Goal: Transaction & Acquisition: Purchase product/service

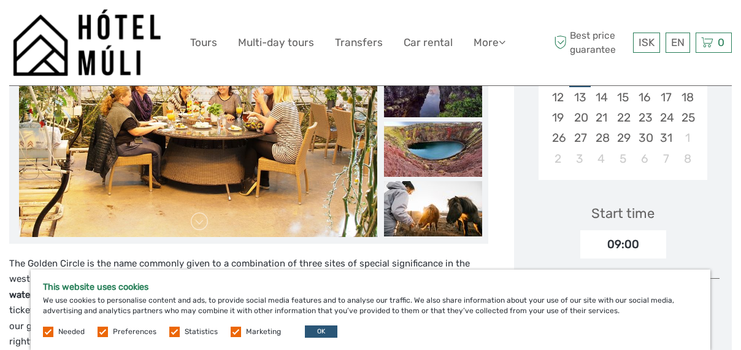
scroll to position [307, 0]
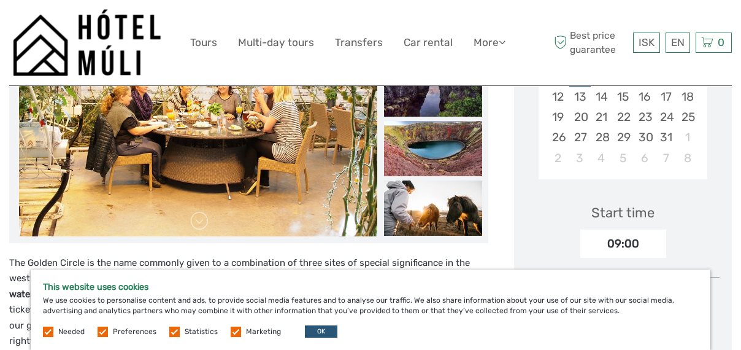
click at [101, 334] on label at bounding box center [103, 331] width 10 height 10
click at [0, 0] on input "checkbox" at bounding box center [0, 0] width 0 height 0
click at [101, 334] on label at bounding box center [103, 331] width 10 height 10
click at [0, 0] on input "checkbox" at bounding box center [0, 0] width 0 height 0
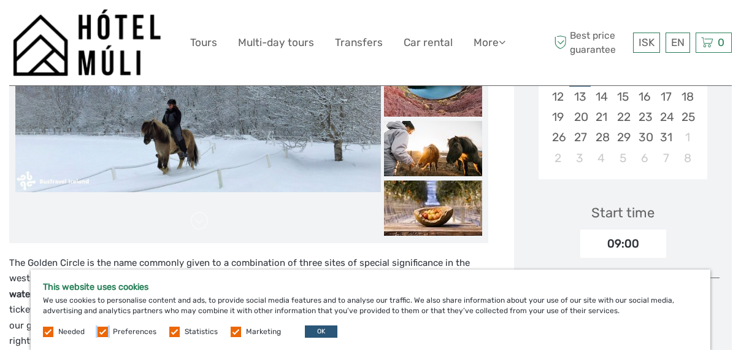
click at [108, 335] on div "Needed Preferences Statistics Marketing OK" at bounding box center [191, 331] width 297 height 12
click at [102, 333] on label at bounding box center [103, 331] width 10 height 10
click at [0, 0] on input "checkbox" at bounding box center [0, 0] width 0 height 0
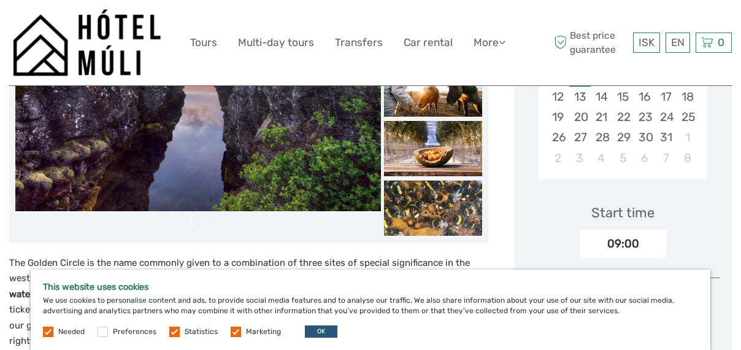
click at [174, 334] on label at bounding box center [174, 331] width 10 height 10
click at [0, 0] on input "checkbox" at bounding box center [0, 0] width 0 height 0
click at [233, 336] on label at bounding box center [236, 331] width 10 height 10
click at [0, 0] on input "checkbox" at bounding box center [0, 0] width 0 height 0
click at [322, 329] on button "OK" at bounding box center [321, 331] width 33 height 12
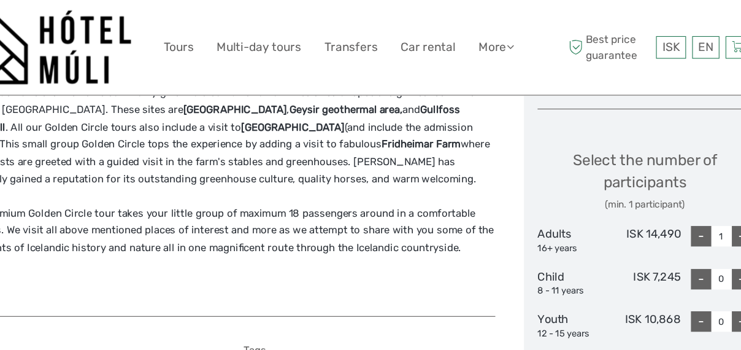
scroll to position [487, 0]
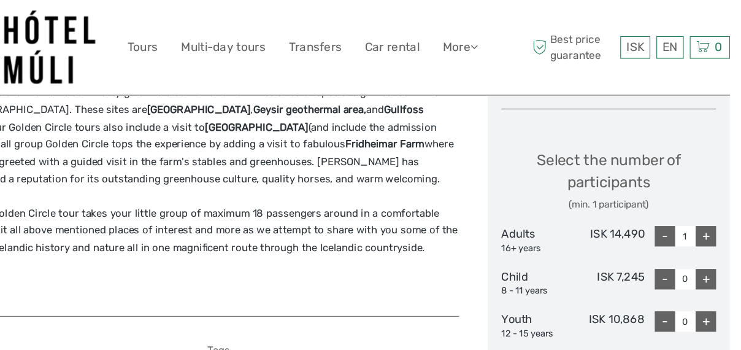
click at [711, 215] on div "+" at bounding box center [710, 212] width 18 height 18
type input "2"
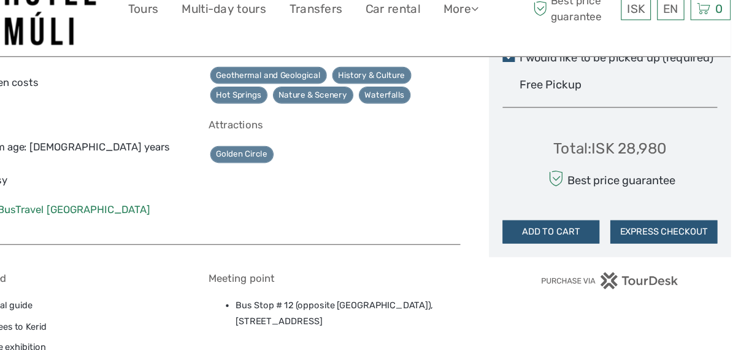
scroll to position [727, 0]
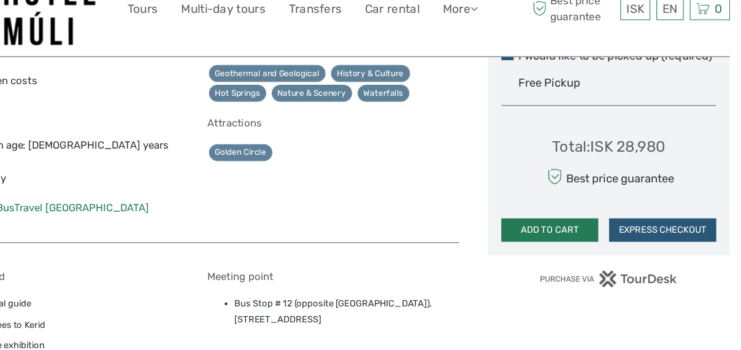
click at [573, 247] on button "ADD TO CART" at bounding box center [569, 241] width 87 height 21
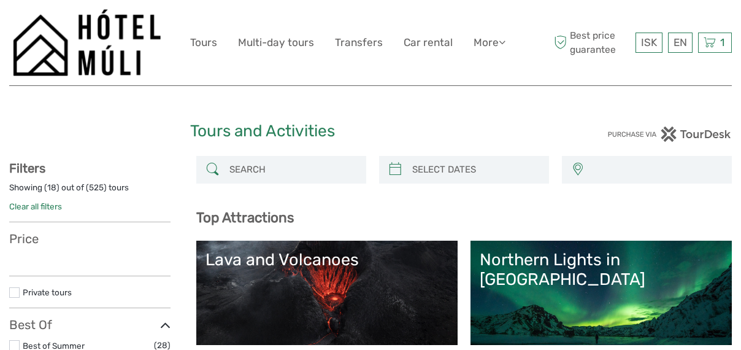
select select
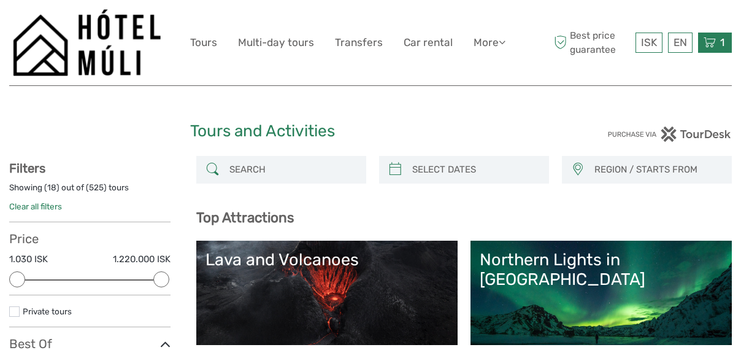
click at [711, 48] on icon at bounding box center [710, 42] width 12 height 15
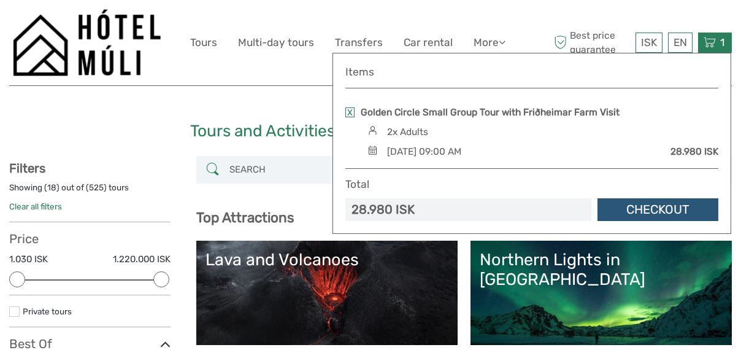
click at [719, 45] on span "1" at bounding box center [722, 42] width 8 height 12
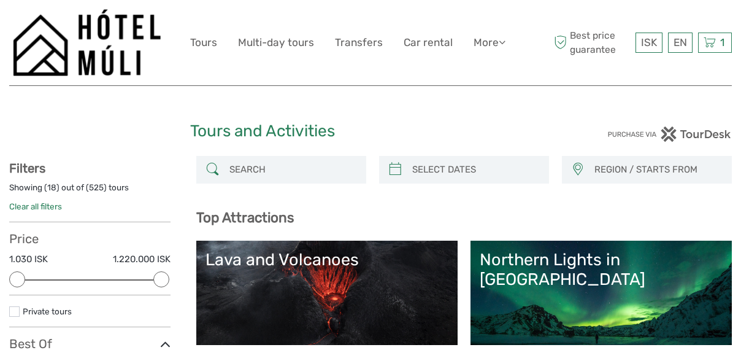
click at [324, 153] on div "Tours and Activities" at bounding box center [370, 136] width 361 height 39
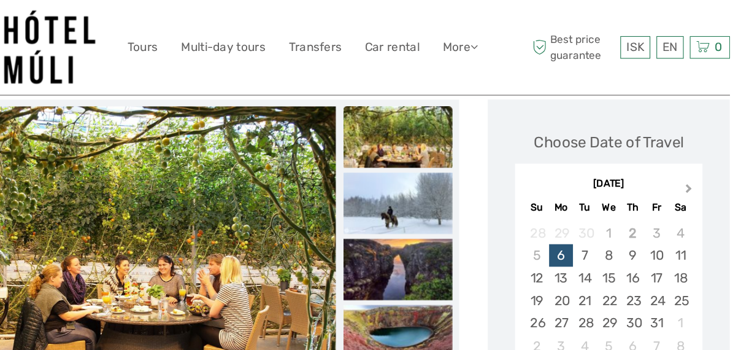
click at [695, 170] on span "Next Month" at bounding box center [695, 172] width 0 height 18
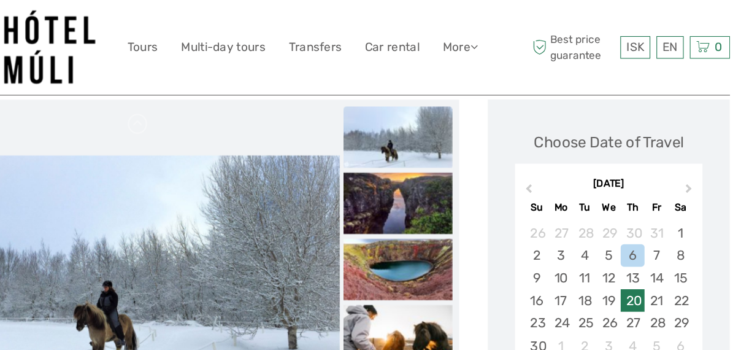
click at [644, 272] on div "20" at bounding box center [644, 270] width 21 height 20
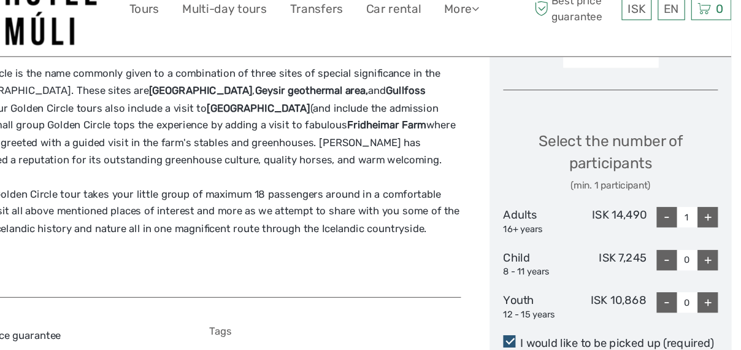
scroll to position [470, 0]
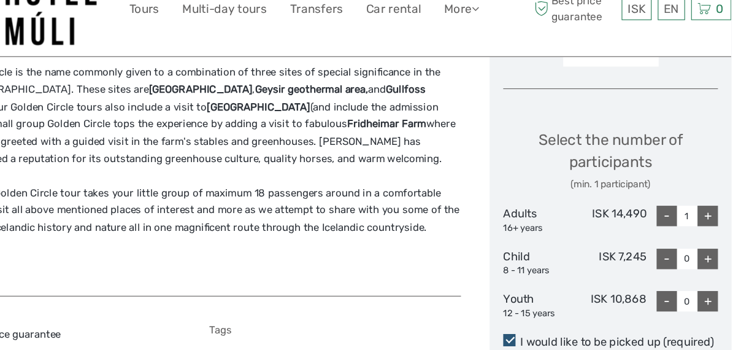
click at [709, 229] on div "+" at bounding box center [710, 229] width 18 height 18
type input "2"
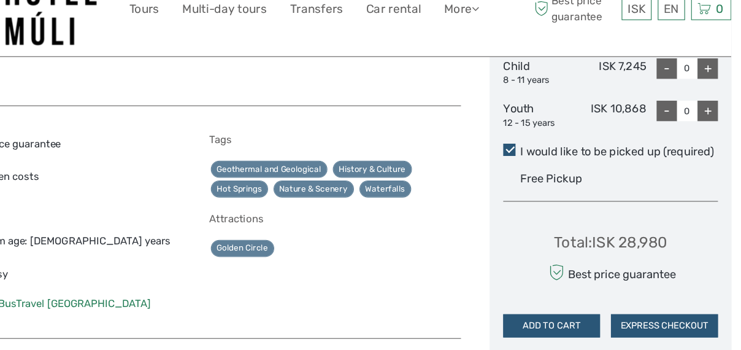
scroll to position [645, 0]
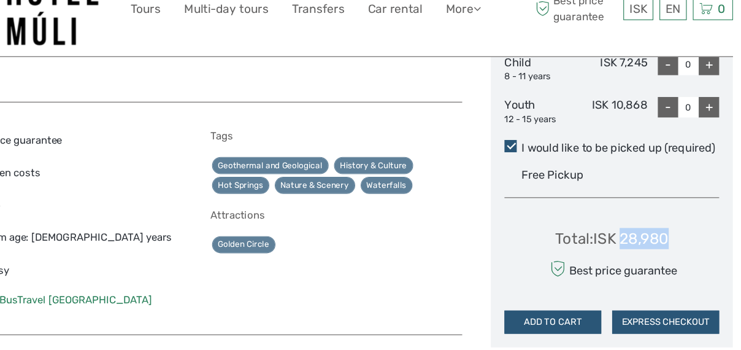
drag, startPoint x: 632, startPoint y: 248, endPoint x: 678, endPoint y: 250, distance: 46.1
click at [678, 250] on div "Total : ISK 28,980 Best price guarantee ADD TO CART EXPRESS CHECKOUT" at bounding box center [622, 279] width 193 height 112
copy div "28,980"
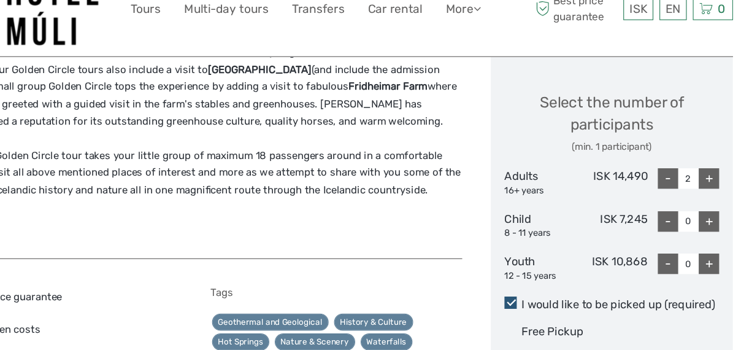
scroll to position [505, 0]
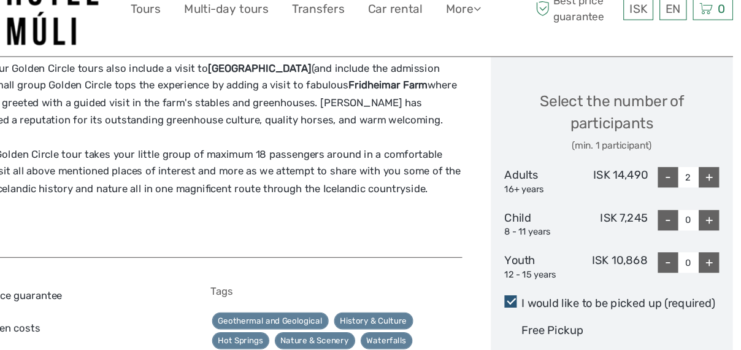
click at [668, 292] on div "Select the number of participants (min. 1 participant) Adults 16+ years ISK 14,…" at bounding box center [622, 196] width 193 height 194
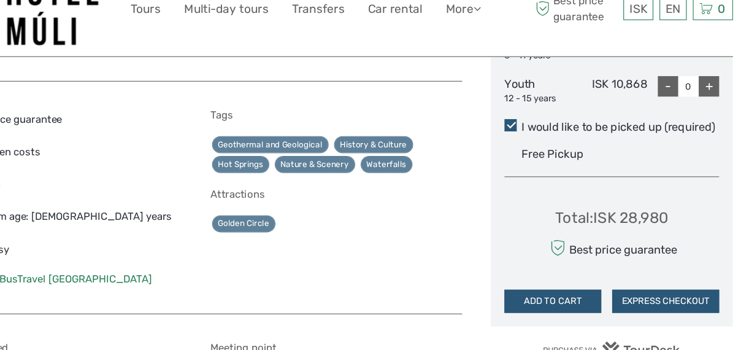
scroll to position [669, 0]
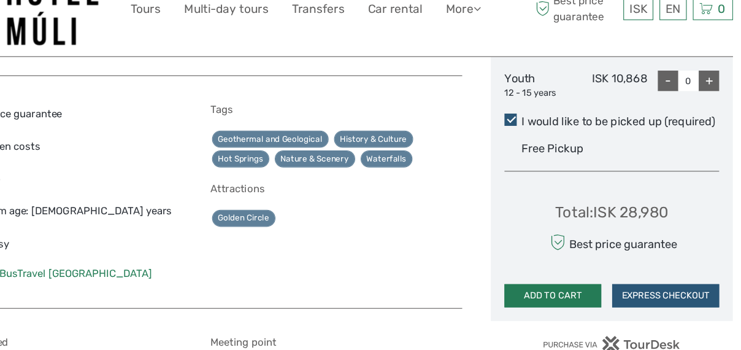
click at [564, 302] on button "ADD TO CART" at bounding box center [569, 300] width 87 height 21
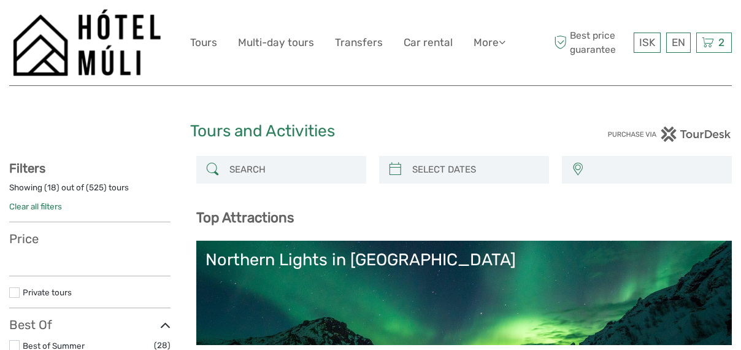
select select
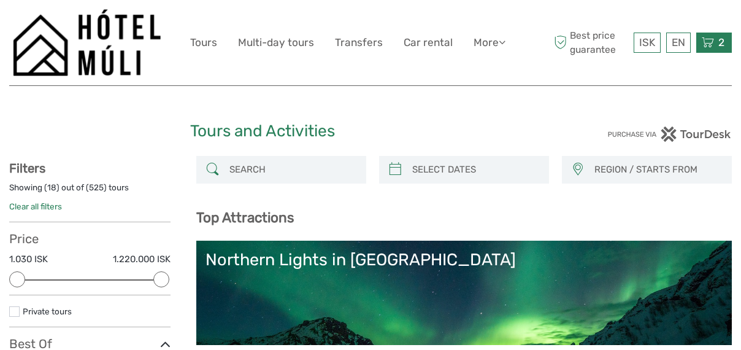
click at [702, 49] on icon at bounding box center [708, 42] width 12 height 15
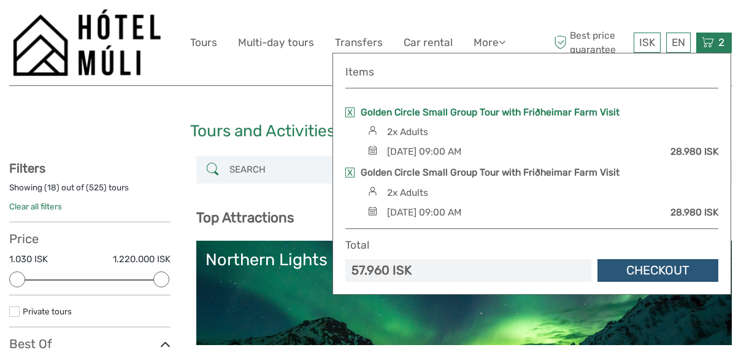
click at [508, 109] on link "Golden Circle Small Group Tour with Friðheimar Farm Visit" at bounding box center [490, 111] width 259 height 13
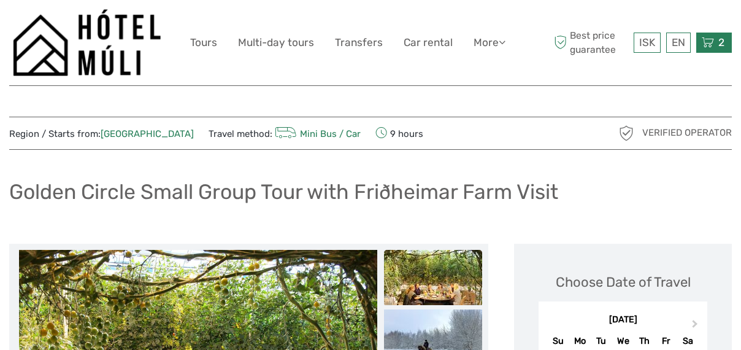
click at [712, 39] on icon at bounding box center [708, 42] width 12 height 15
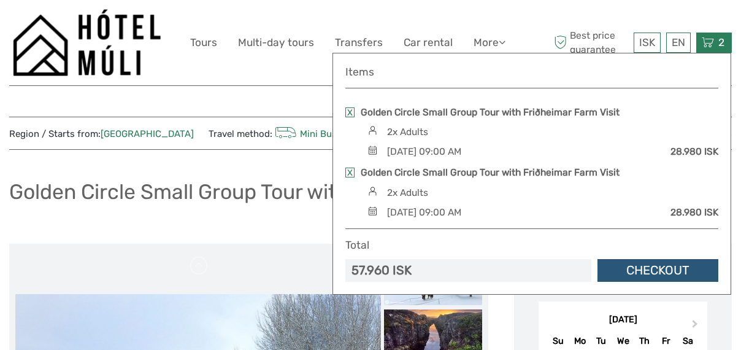
click at [351, 113] on link at bounding box center [349, 112] width 9 height 10
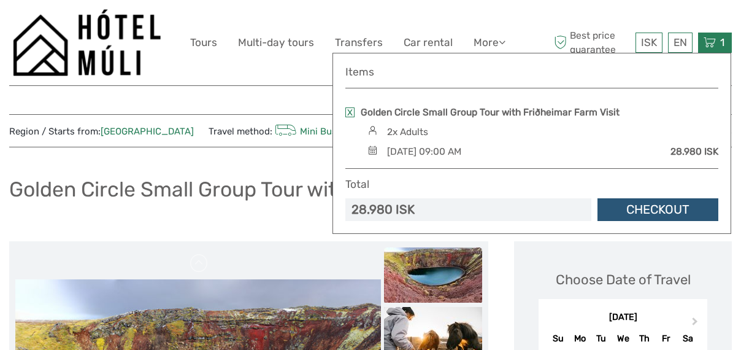
click at [723, 39] on span "1" at bounding box center [722, 42] width 8 height 12
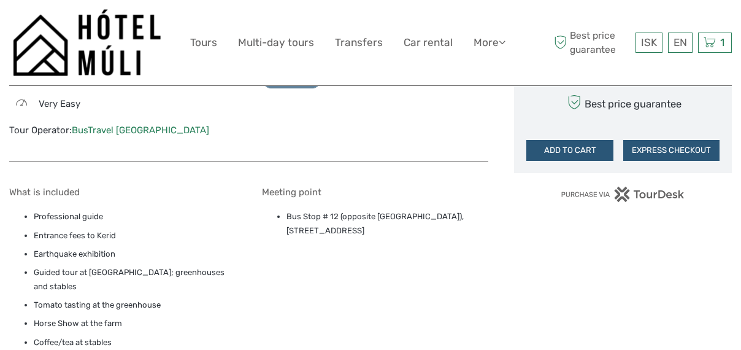
scroll to position [820, 0]
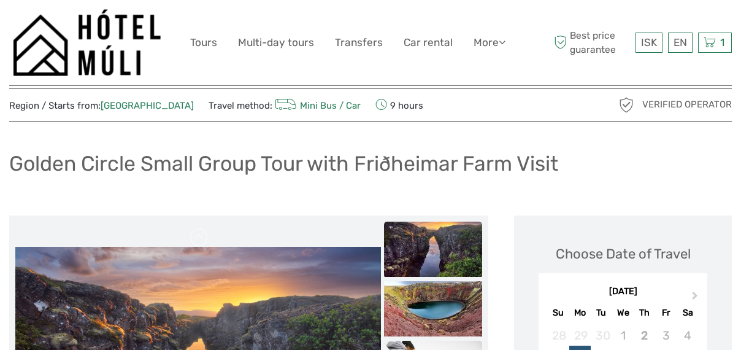
scroll to position [0, 0]
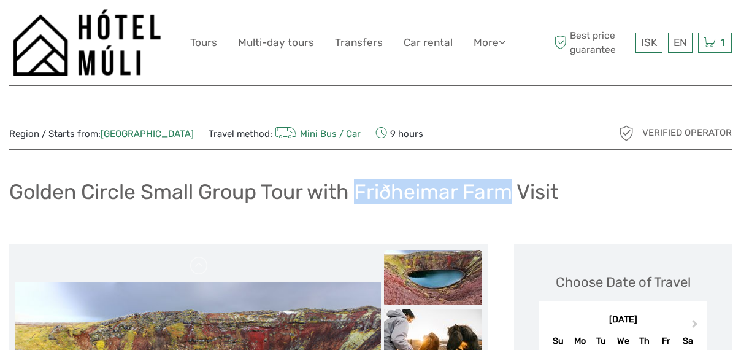
drag, startPoint x: 356, startPoint y: 188, endPoint x: 513, endPoint y: 191, distance: 157.7
click at [514, 191] on h1 "Golden Circle Small Group Tour with Friðheimar Farm Visit" at bounding box center [283, 191] width 549 height 25
copy h1 "Friðheimar Farm"
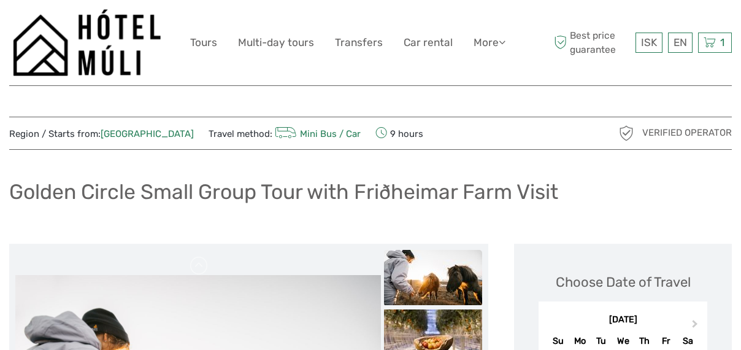
click at [364, 214] on div "Golden Circle Small Group Tour with Friðheimar Farm Visit" at bounding box center [370, 196] width 723 height 45
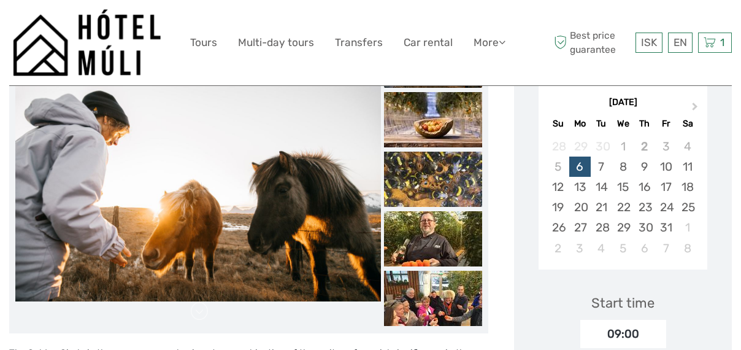
scroll to position [218, 0]
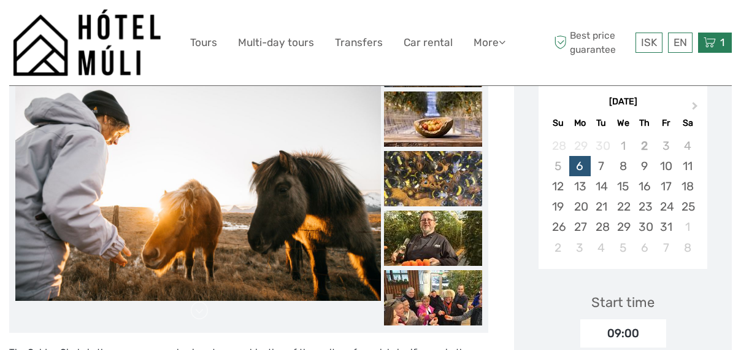
click at [717, 44] on div "1 Items Golden Circle Small Group Tour with Friðheimar Farm Visit 2x Adults Thu…" at bounding box center [715, 43] width 34 height 20
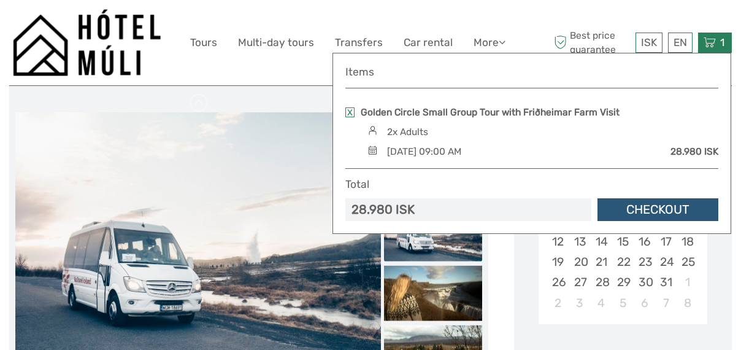
scroll to position [156, 0]
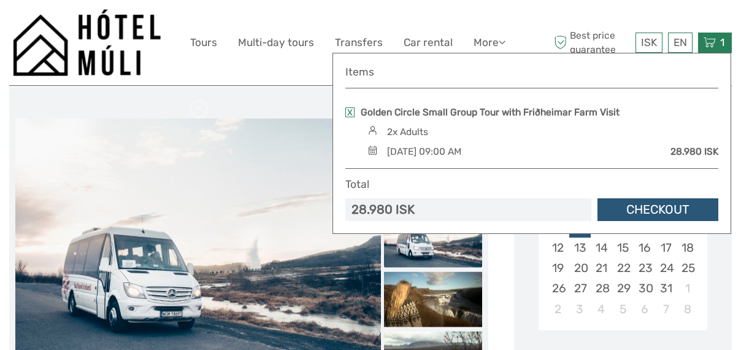
click at [713, 38] on icon at bounding box center [710, 42] width 12 height 15
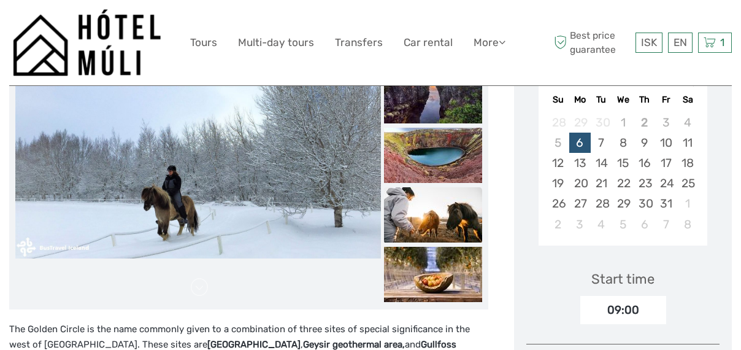
scroll to position [240, 0]
click at [716, 47] on div "1 Items Golden Circle Small Group Tour with Friðheimar Farm Visit 2x Adults Thu…" at bounding box center [715, 43] width 34 height 20
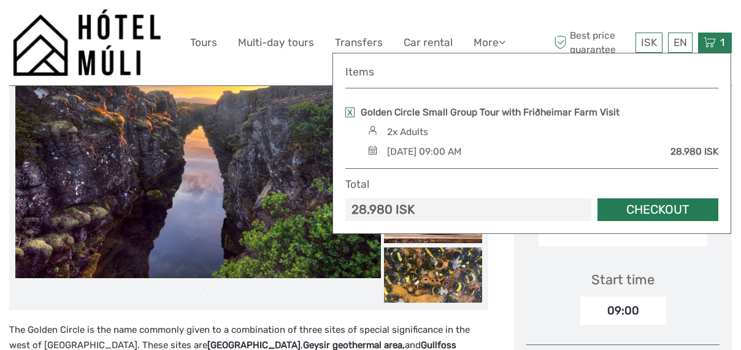
click at [675, 208] on link "Checkout" at bounding box center [657, 209] width 121 height 23
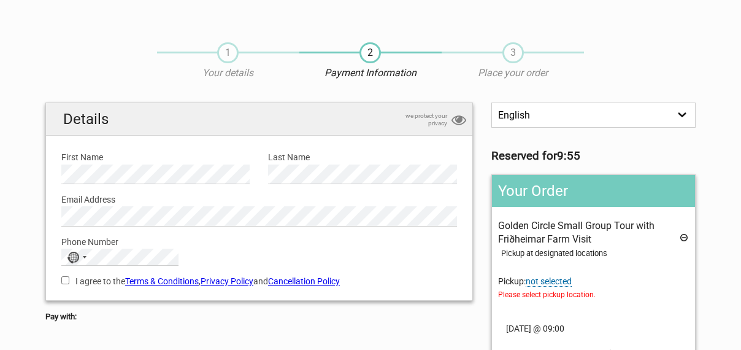
scroll to position [6, 0]
click at [432, 286] on label "I agree to the Terms & Conditions , Privacy Policy and Cancellation Policy" at bounding box center [259, 281] width 396 height 13
click at [69, 285] on input "I agree to the Terms & Conditions , Privacy Policy and Cancellation Policy" at bounding box center [65, 281] width 8 height 8
checkbox input "true"
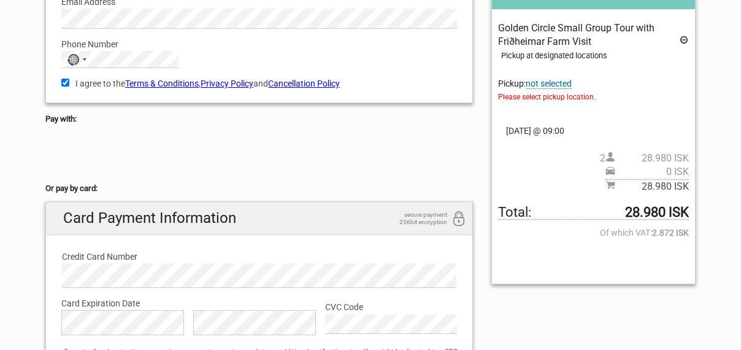
scroll to position [202, 0]
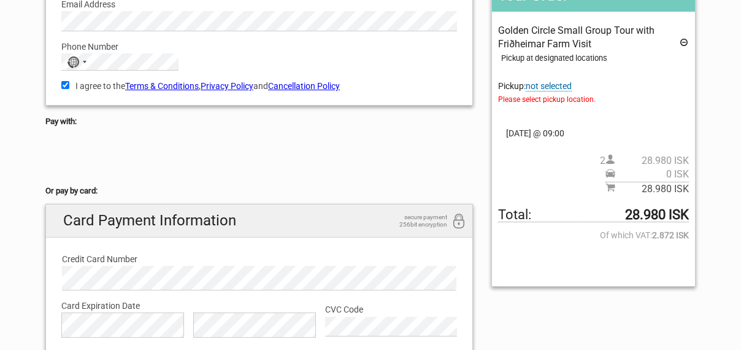
click at [309, 86] on link "Cancellation Policy" at bounding box center [304, 86] width 72 height 10
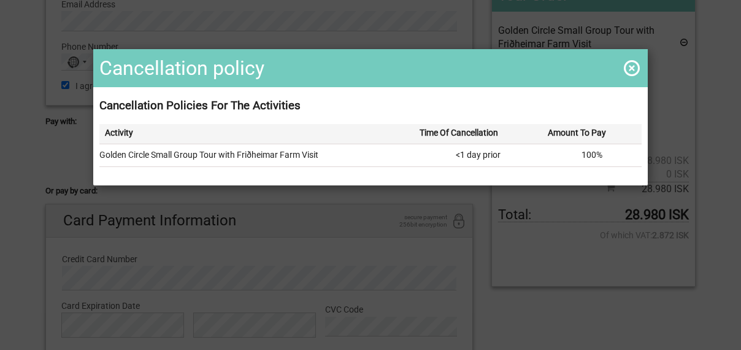
click at [625, 71] on span at bounding box center [632, 68] width 20 height 20
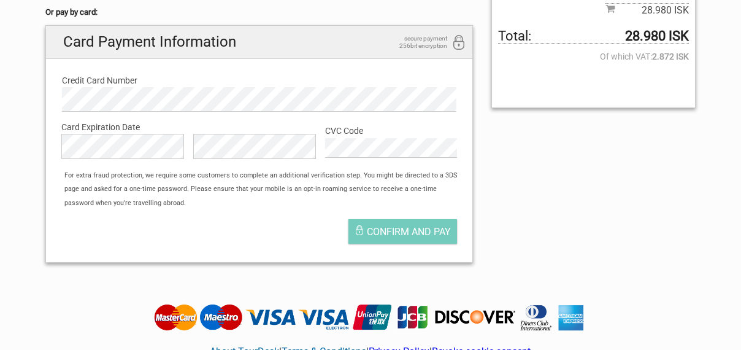
scroll to position [386, 0]
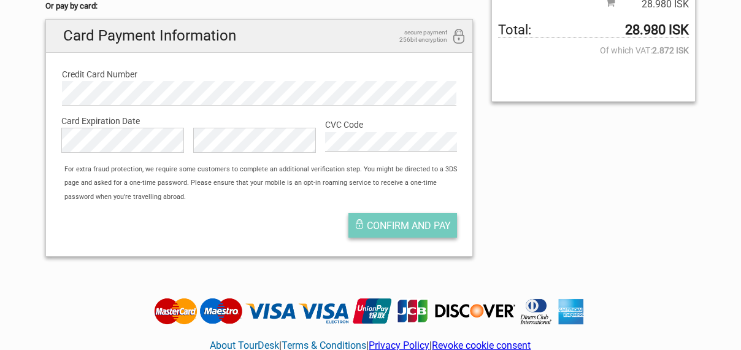
click at [412, 224] on span "Confirm and pay" at bounding box center [409, 226] width 84 height 12
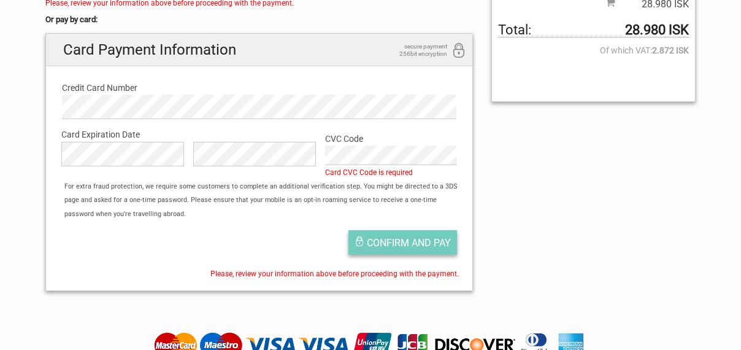
click at [402, 244] on span "Confirm and pay" at bounding box center [409, 243] width 84 height 12
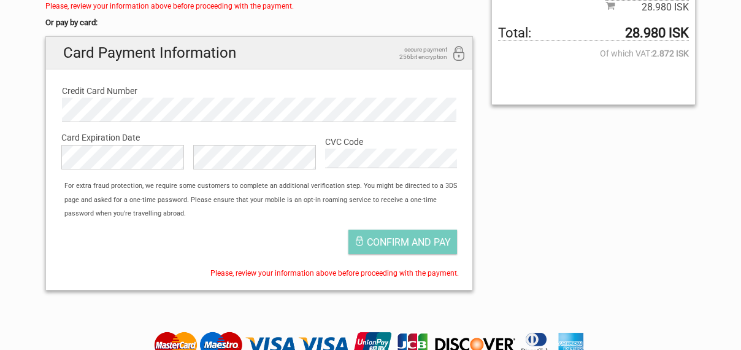
scroll to position [385, 0]
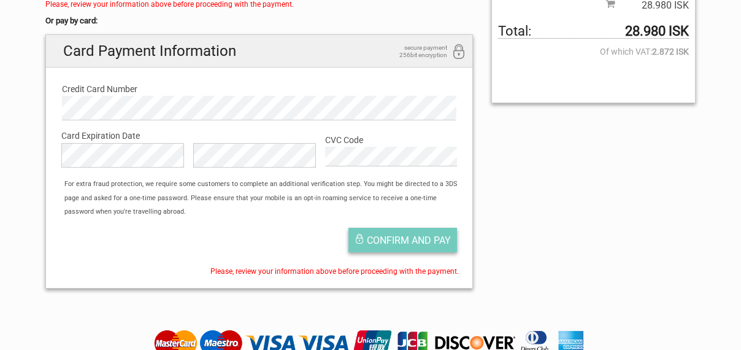
click at [410, 241] on span "Confirm and pay" at bounding box center [409, 240] width 84 height 12
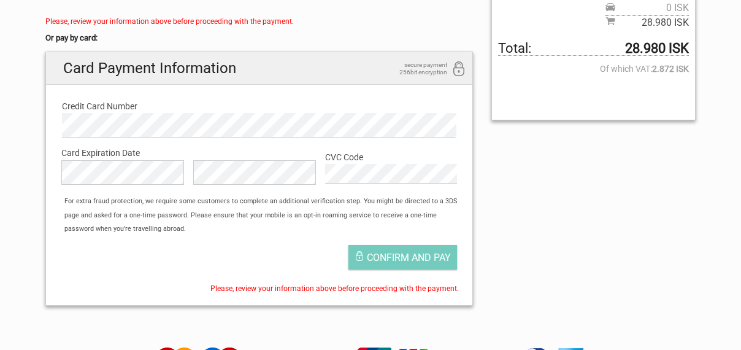
scroll to position [371, 0]
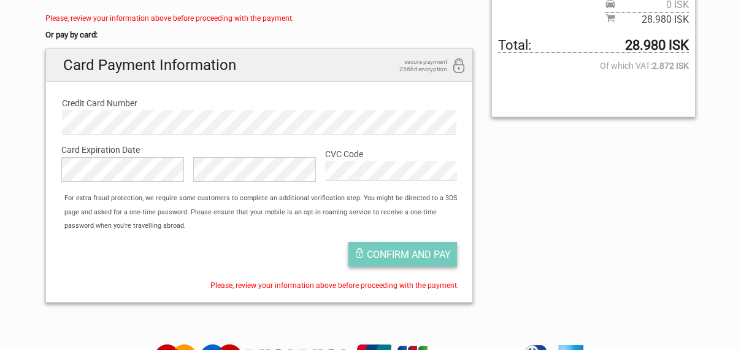
click at [415, 257] on span "Confirm and pay" at bounding box center [409, 254] width 84 height 12
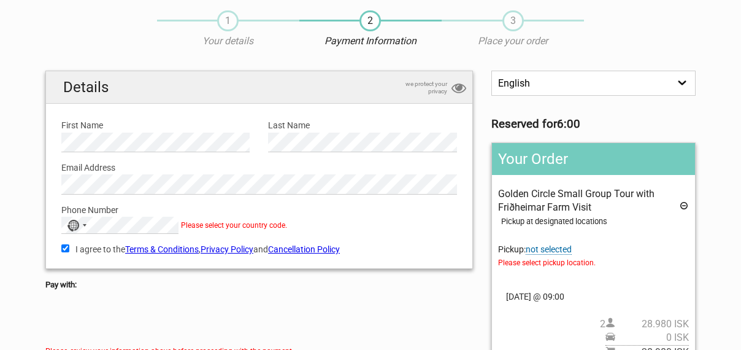
scroll to position [38, 0]
click at [85, 224] on div "No country selected" at bounding box center [76, 226] width 28 height 16
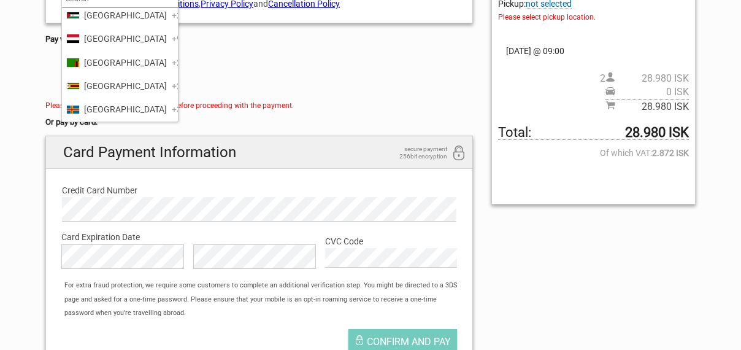
scroll to position [5922, 0]
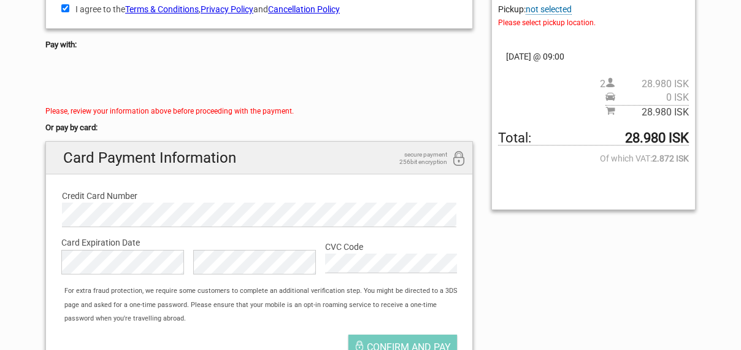
scroll to position [279, 0]
click at [551, 10] on span "not selected" at bounding box center [549, 9] width 46 height 10
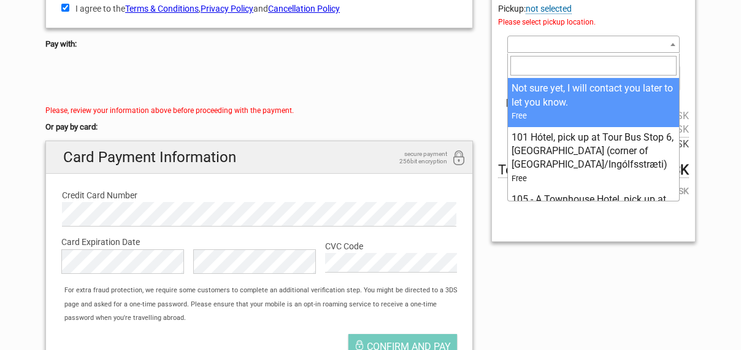
click at [675, 44] on b at bounding box center [672, 44] width 5 height 3
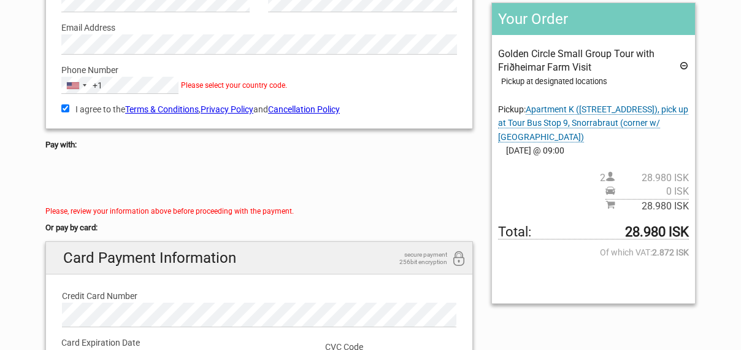
scroll to position [163, 0]
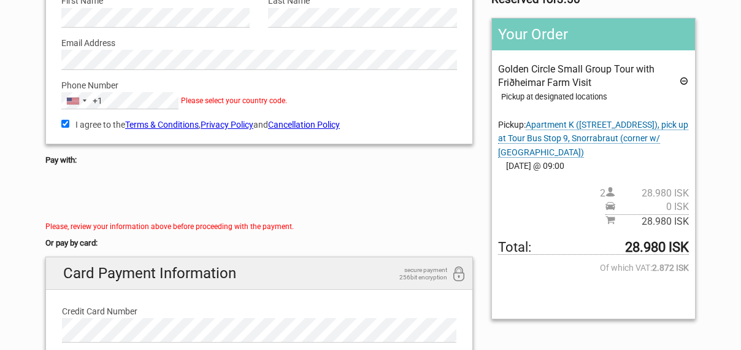
click at [534, 125] on span "Apartment K (Lindargata 60), pick up at Tour Bus Stop 9, Snorrabraut (corner w/…" at bounding box center [593, 139] width 190 height 38
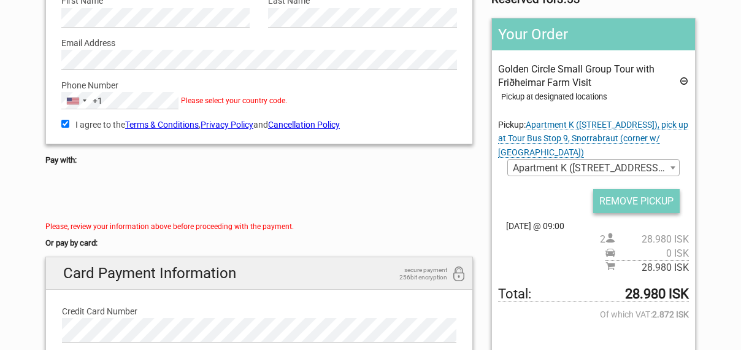
click at [657, 204] on input "REMOVE PICKUP" at bounding box center [636, 201] width 86 height 24
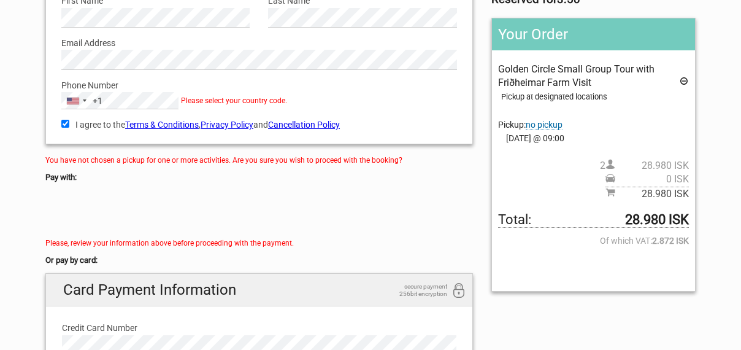
click at [545, 124] on span "no pickup" at bounding box center [544, 125] width 37 height 10
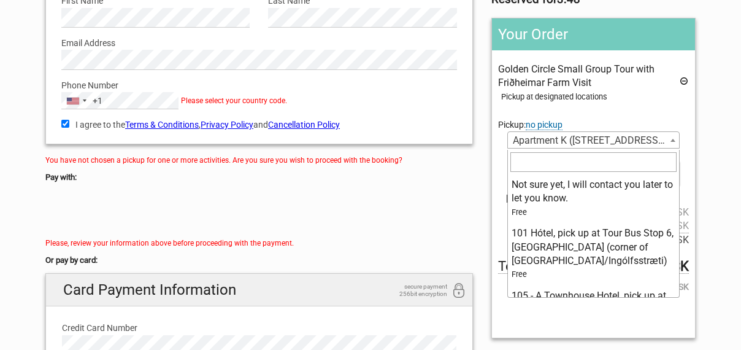
click at [673, 140] on b at bounding box center [672, 140] width 5 height 3
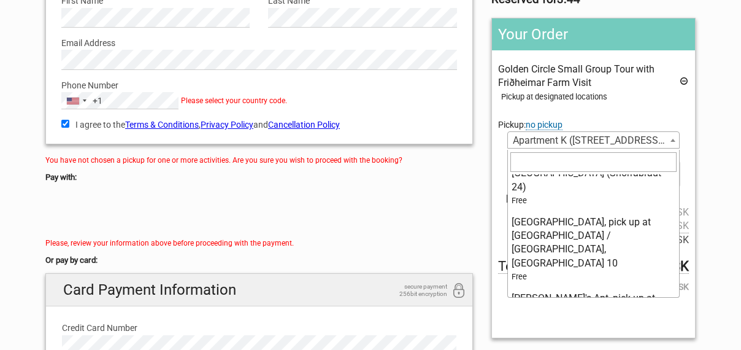
scroll to position [0, 0]
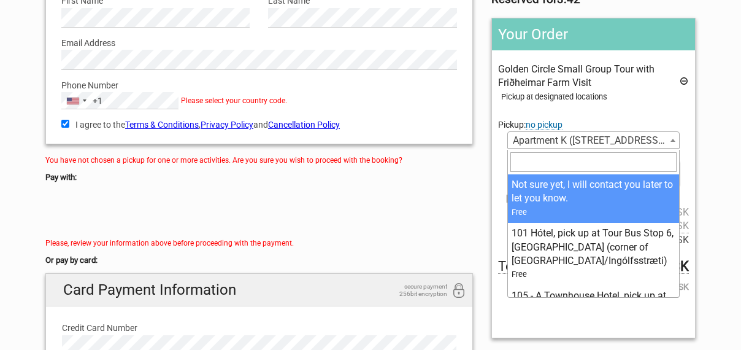
select select "137496"
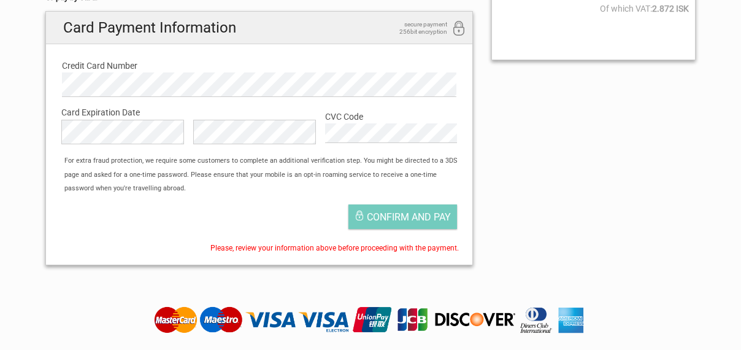
scroll to position [411, 0]
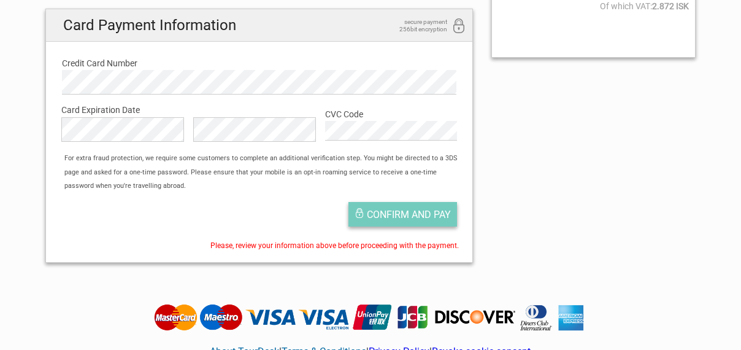
click at [397, 209] on span "Confirm and pay" at bounding box center [409, 215] width 84 height 12
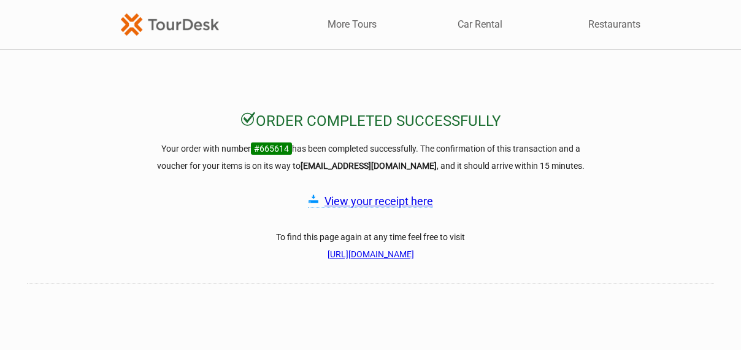
click at [385, 204] on link "View your receipt here" at bounding box center [378, 200] width 109 height 13
